Goal: Task Accomplishment & Management: Complete application form

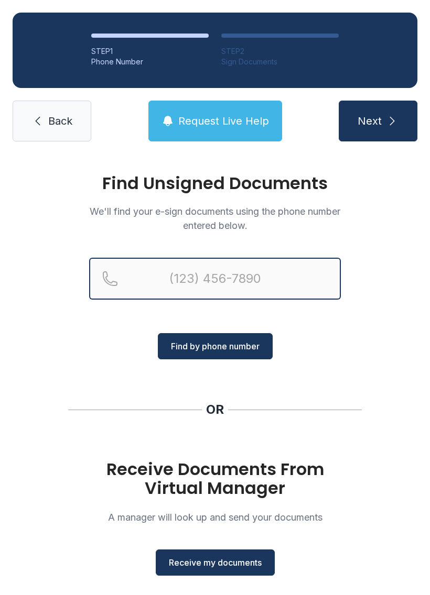
click at [179, 278] on input "Reservation phone number" at bounding box center [214, 279] width 251 height 42
type input "("
click at [258, 279] on input "(" at bounding box center [214, 279] width 251 height 42
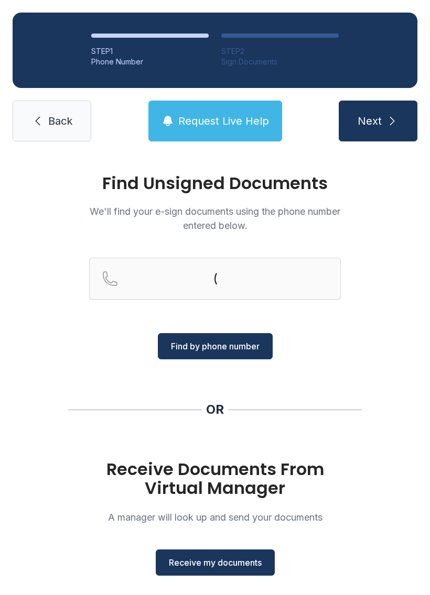
click at [62, 121] on span "Back" at bounding box center [60, 121] width 24 height 15
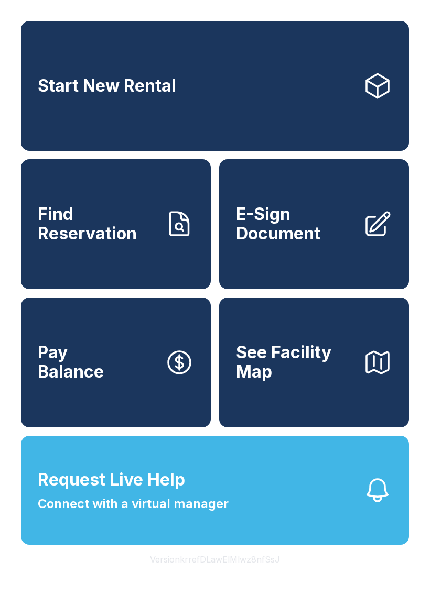
click at [298, 222] on span "E-Sign Document" at bounding box center [295, 224] width 118 height 38
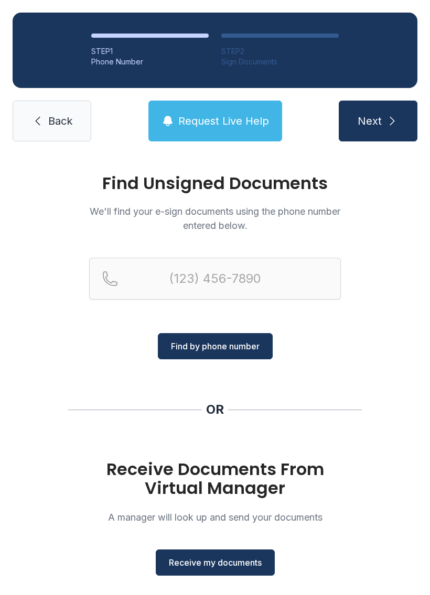
click at [231, 567] on span "Receive my documents" at bounding box center [215, 562] width 93 height 13
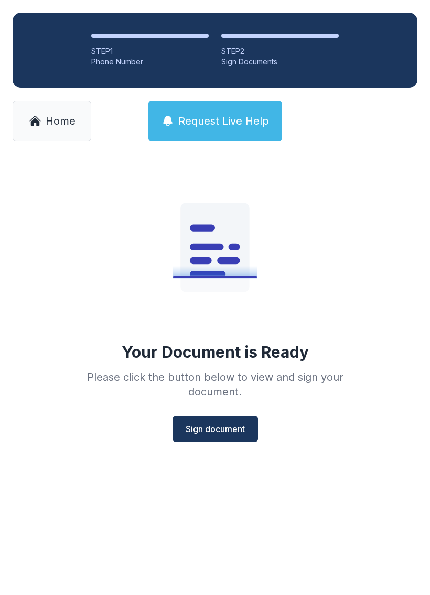
click at [234, 426] on span "Sign document" at bounding box center [214, 429] width 59 height 13
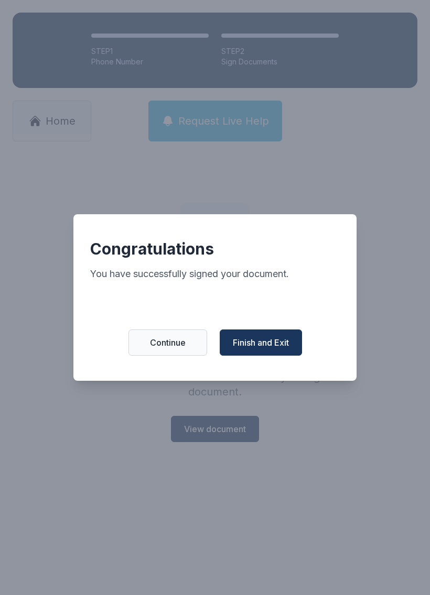
click at [277, 348] on span "Finish and Exit" at bounding box center [261, 342] width 56 height 13
